Goal: Find specific page/section: Find specific page/section

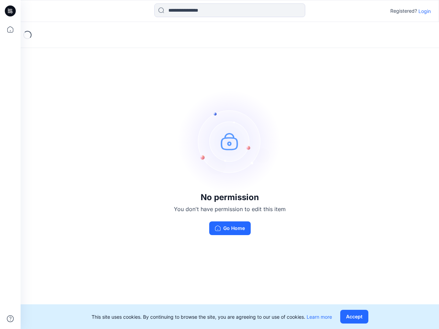
click at [220, 165] on img at bounding box center [229, 141] width 103 height 103
click at [11, 11] on icon at bounding box center [11, 11] width 3 height 0
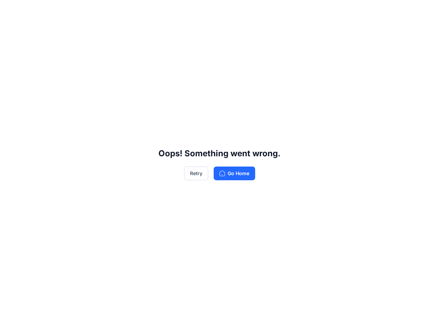
click at [10, 30] on div "Oops! Something went wrong. Retry Go Home" at bounding box center [219, 164] width 439 height 329
click at [10, 319] on div "Oops! Something went wrong. Retry Go Home" at bounding box center [219, 164] width 439 height 329
click at [230, 10] on div "Oops! Something went wrong. Retry Go Home" at bounding box center [219, 164] width 439 height 329
click at [425, 11] on div "Oops! Something went wrong. Retry Go Home" at bounding box center [219, 164] width 439 height 329
click at [356, 317] on div "Oops! Something went wrong. Retry Go Home" at bounding box center [219, 164] width 439 height 329
